Goal: Navigation & Orientation: Understand site structure

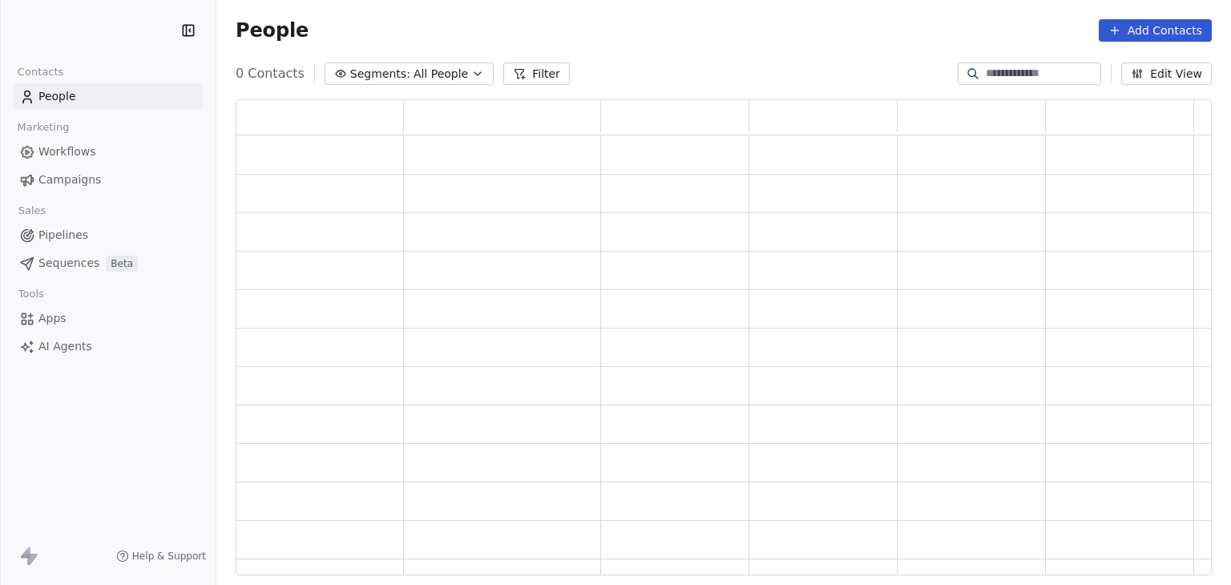
scroll to position [463, 963]
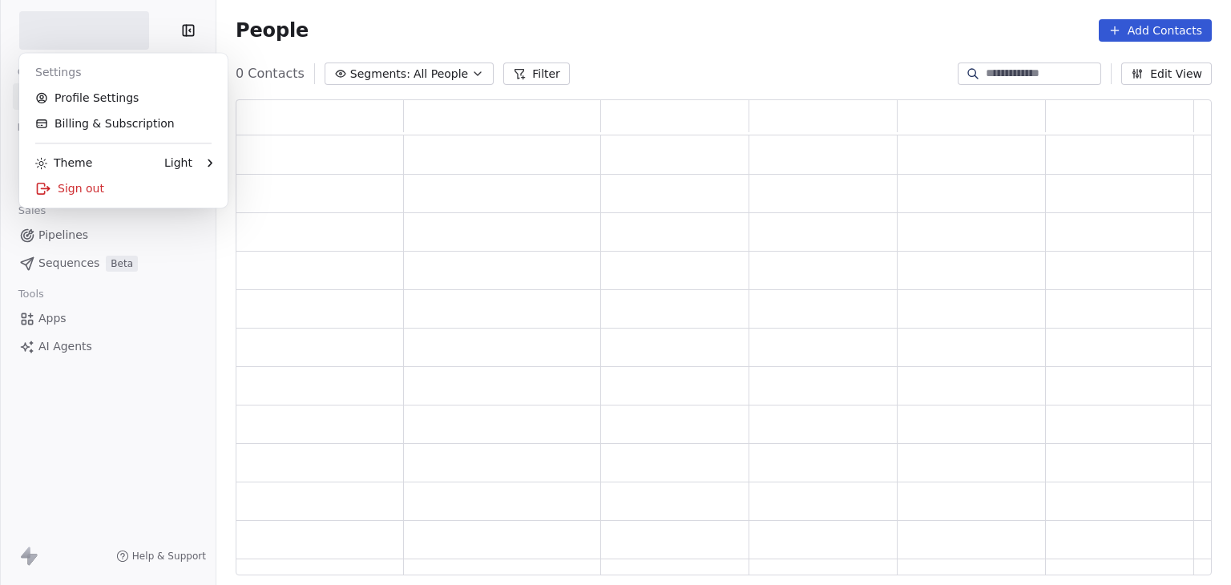
click at [103, 34] on html "Contacts People Marketing Workflows Campaigns Sales Pipelines Sequences Beta To…" at bounding box center [615, 292] width 1231 height 585
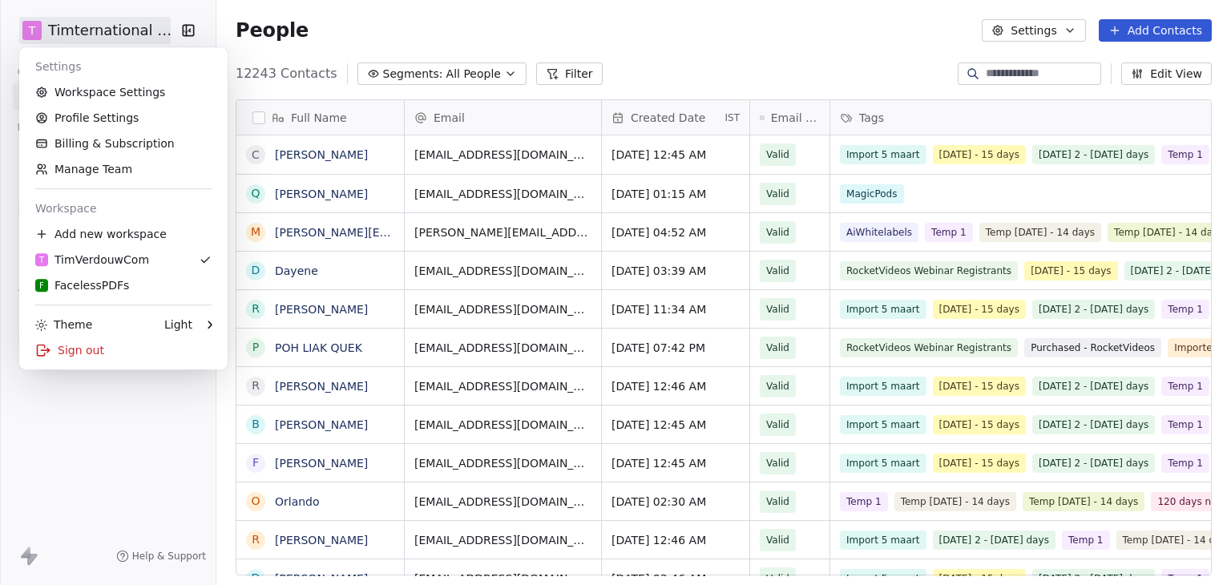
scroll to position [502, 1002]
click at [621, 49] on html "T Timternational B.V. Contacts People Marketing Workflows Campaigns Sales Pipel…" at bounding box center [615, 292] width 1231 height 585
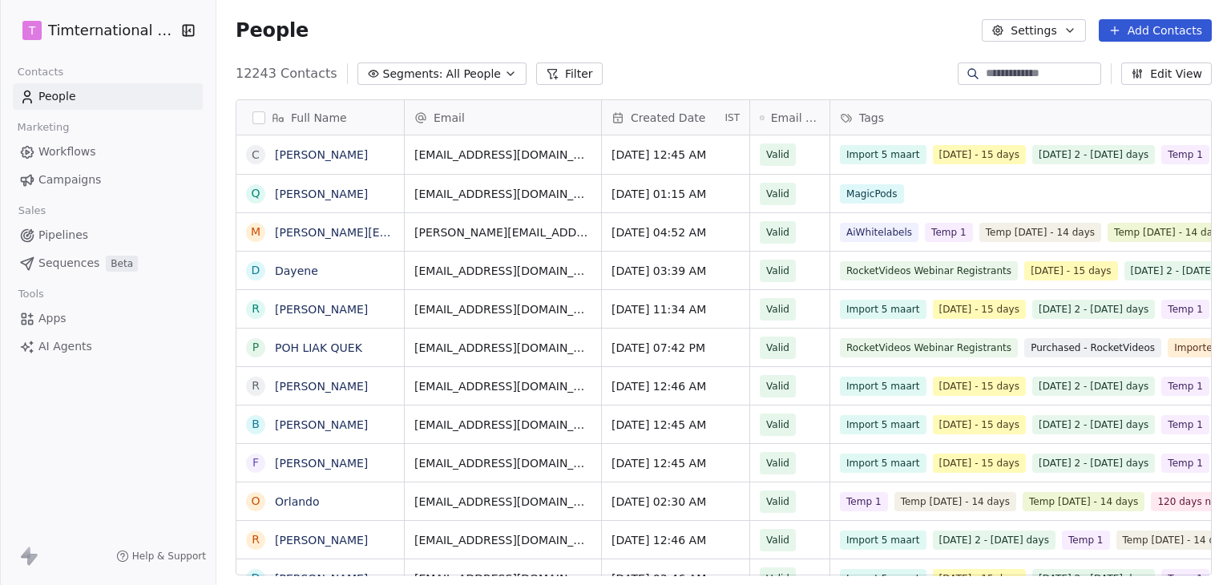
click at [70, 232] on span "Pipelines" at bounding box center [63, 235] width 50 height 17
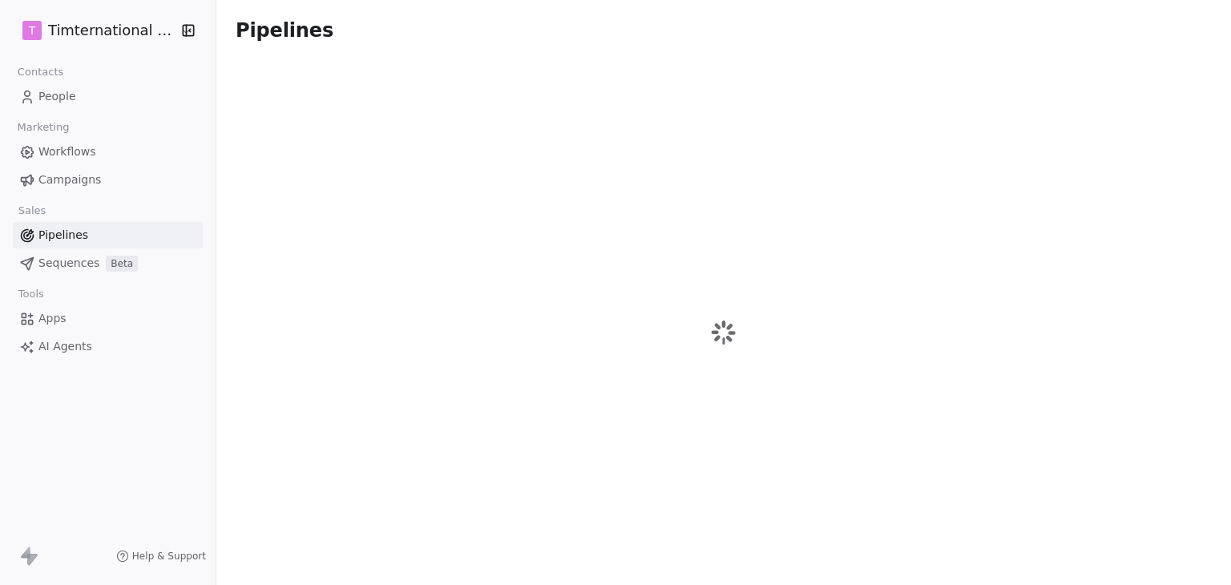
click at [76, 177] on span "Campaigns" at bounding box center [69, 179] width 63 height 17
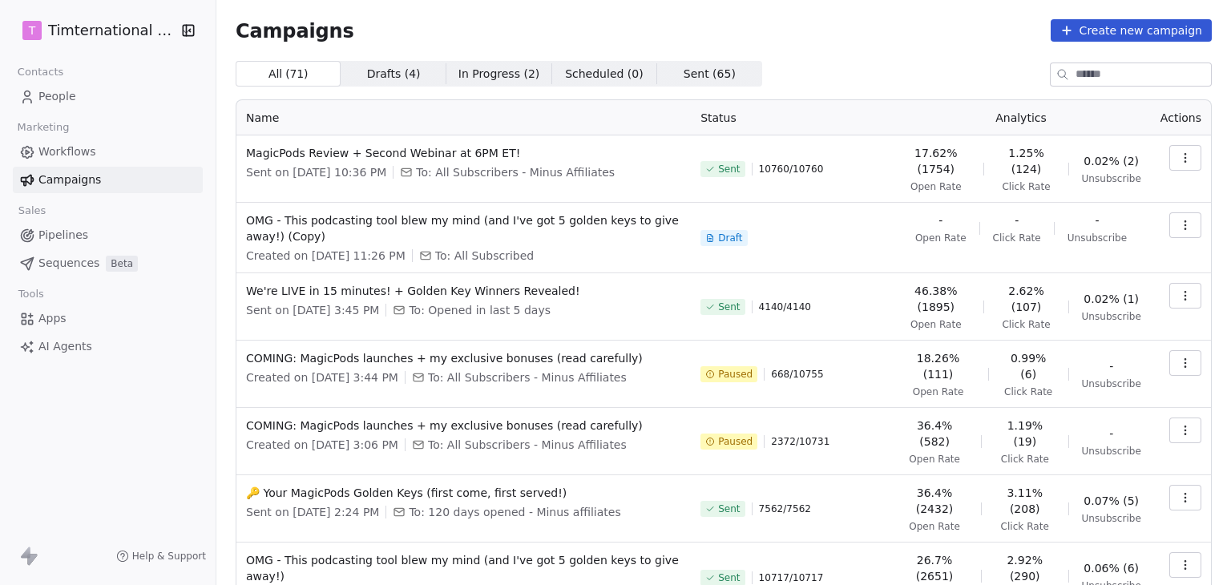
click at [61, 150] on span "Workflows" at bounding box center [67, 151] width 58 height 17
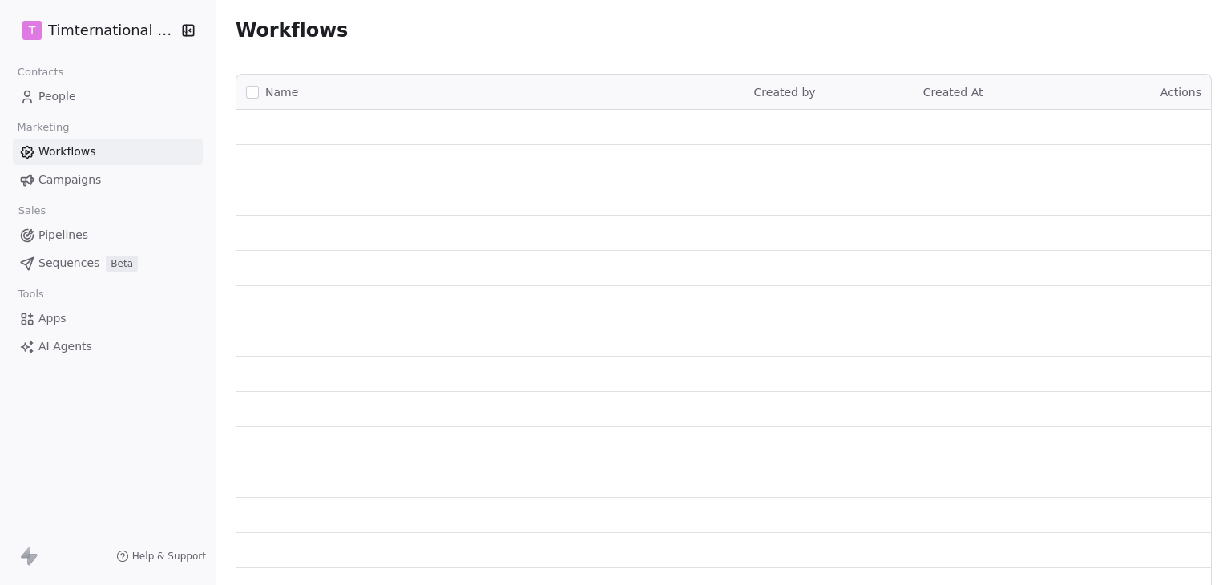
click at [62, 182] on span "Campaigns" at bounding box center [69, 179] width 63 height 17
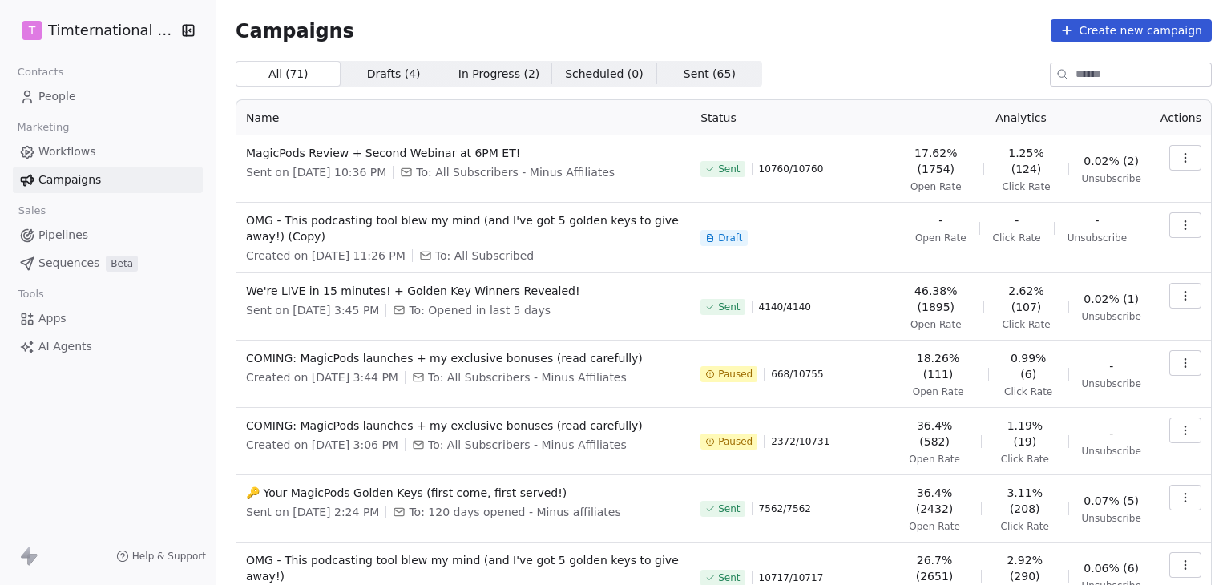
click at [1184, 369] on button "button" at bounding box center [1185, 363] width 32 height 26
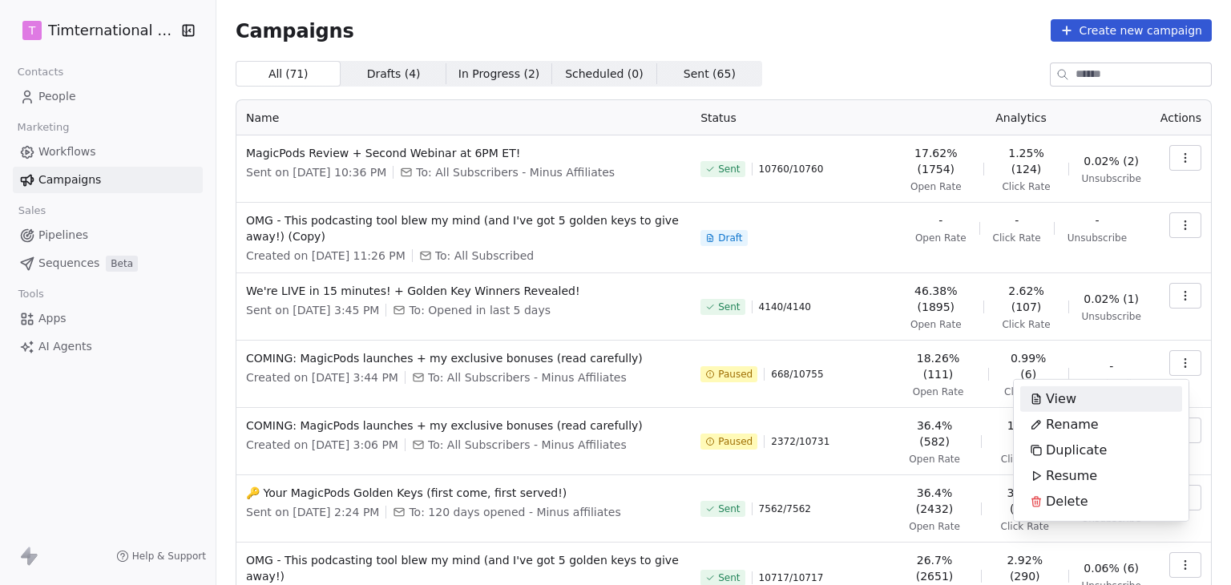
click at [869, 357] on html "T Timternational B.V. Contacts People Marketing Workflows Campaigns Sales Pipel…" at bounding box center [615, 292] width 1231 height 585
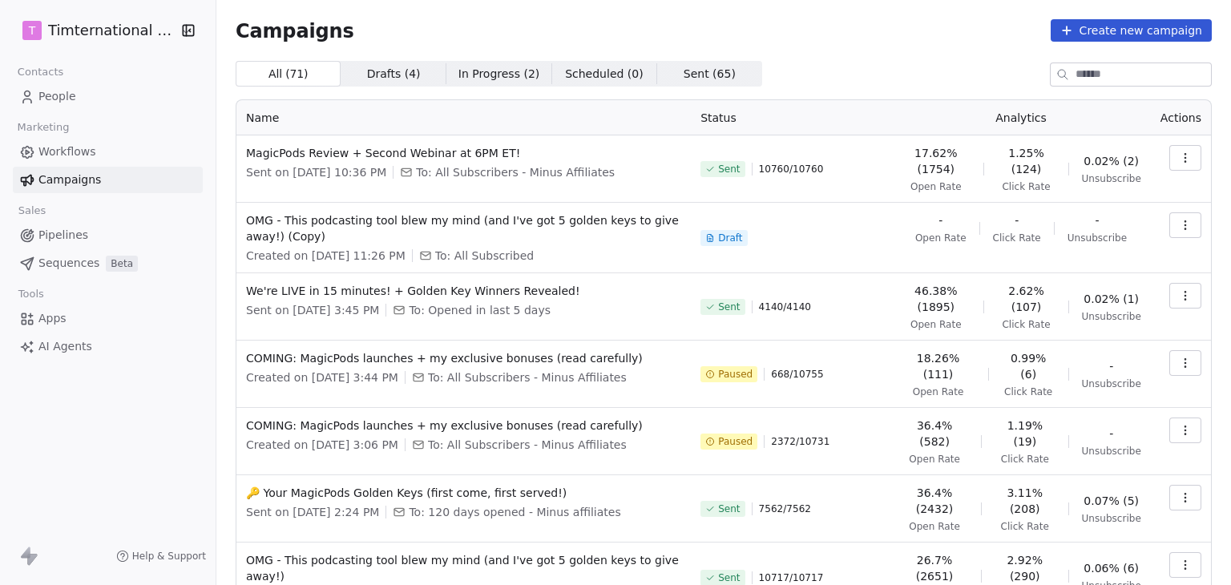
click at [1184, 361] on button "button" at bounding box center [1185, 363] width 32 height 26
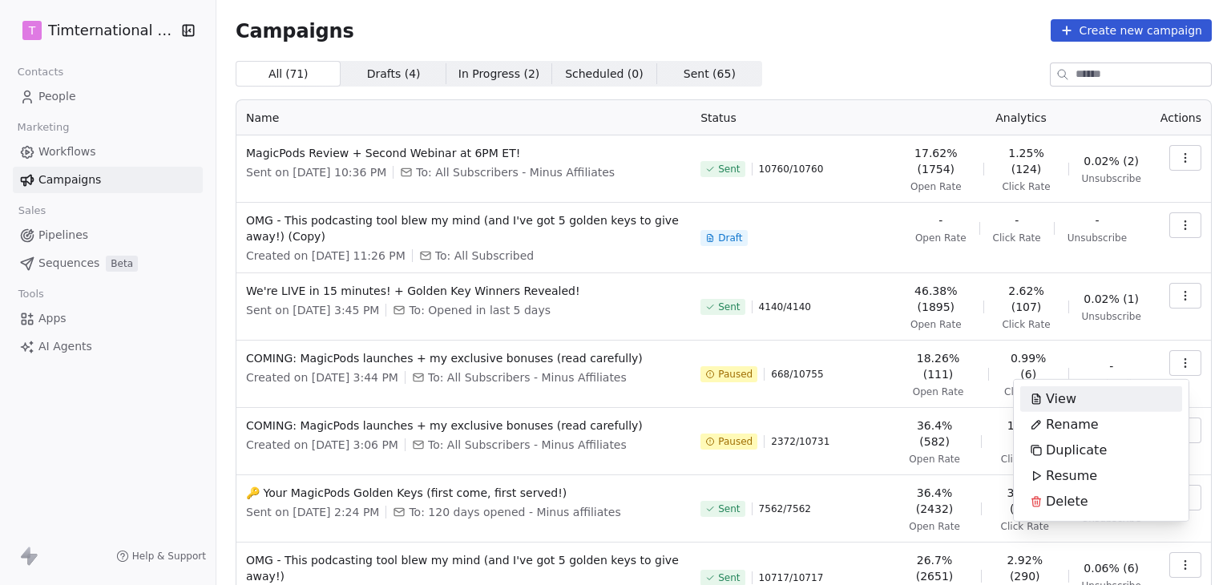
click at [388, 26] on html "T Timternational B.V. Contacts People Marketing Workflows Campaigns Sales Pipel…" at bounding box center [615, 292] width 1231 height 585
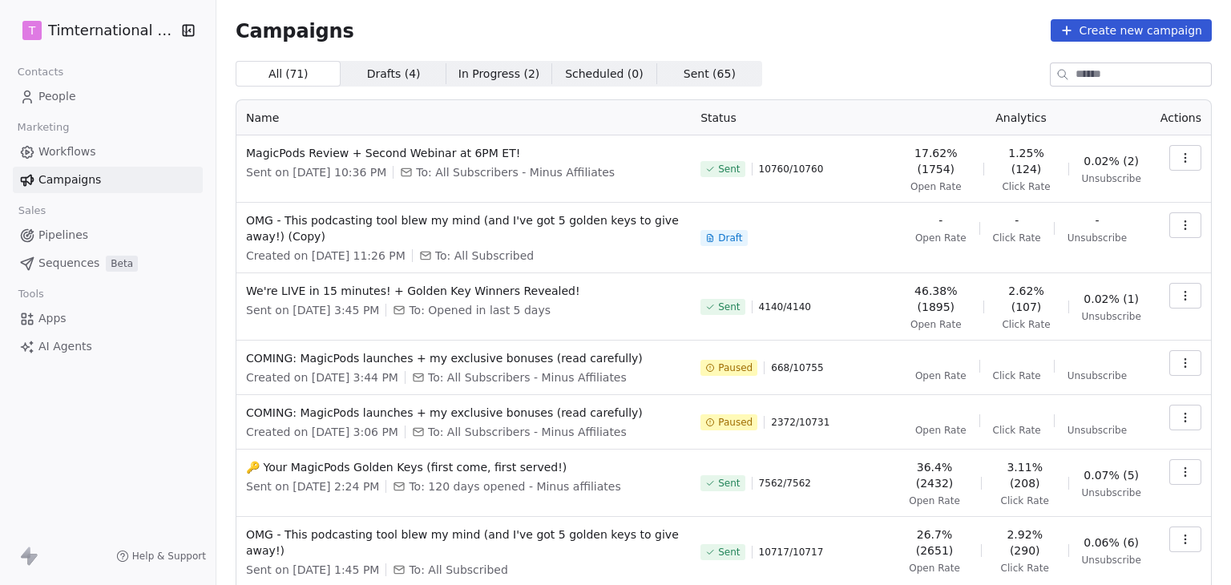
click at [1169, 366] on button "button" at bounding box center [1185, 363] width 32 height 26
